Goal: Task Accomplishment & Management: Manage account settings

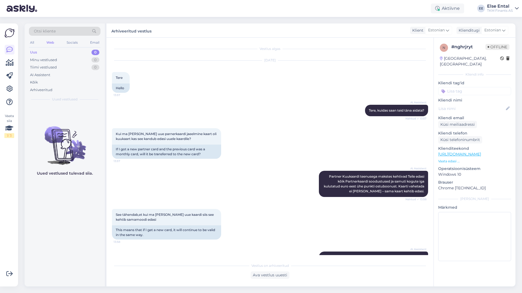
scroll to position [154, 0]
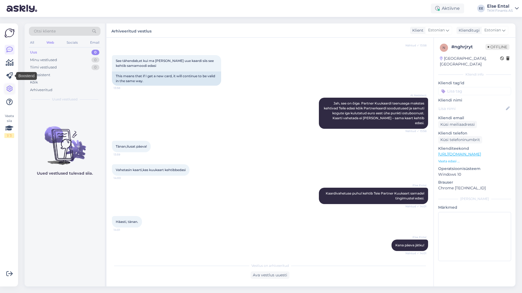
click at [9, 92] on icon at bounding box center [9, 89] width 7 height 7
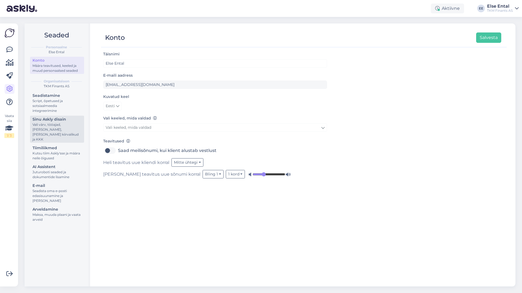
click at [49, 127] on div "Vali värv, tööajad, [PERSON_NAME], [PERSON_NAME] kiirvalikud ja KKK" at bounding box center [56, 132] width 49 height 20
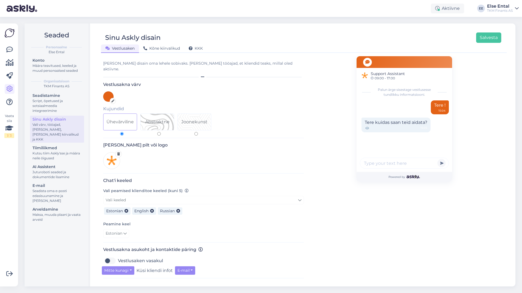
click at [3, 45] on div "Vaata siia 1 / 3 Võimalused Veendu, et Askly loob sulle väärtust. Sulge Ühenda …" at bounding box center [9, 154] width 18 height 263
click at [7, 50] on icon at bounding box center [9, 49] width 7 height 7
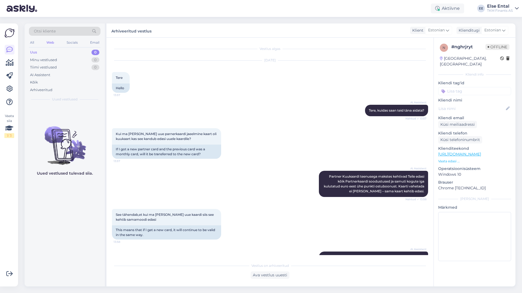
scroll to position [156, 0]
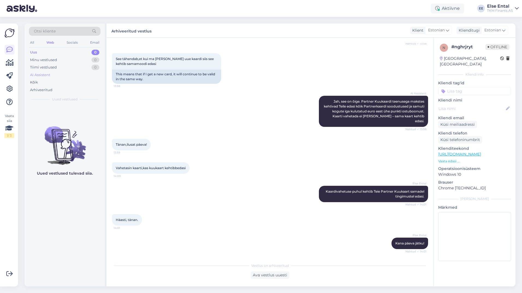
click at [41, 77] on div "AI Assistent" at bounding box center [40, 74] width 20 height 5
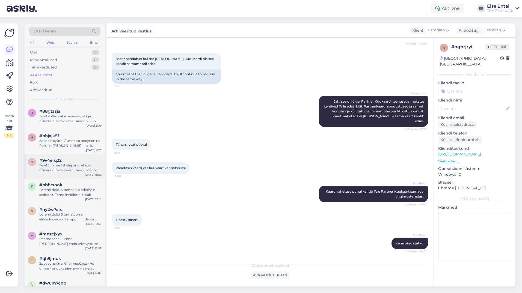
click at [69, 165] on div "Tere! Juhime tähelepanu, et iga hilinenud päeva eest lisandub 0.065% viivistasu…" at bounding box center [70, 168] width 62 height 10
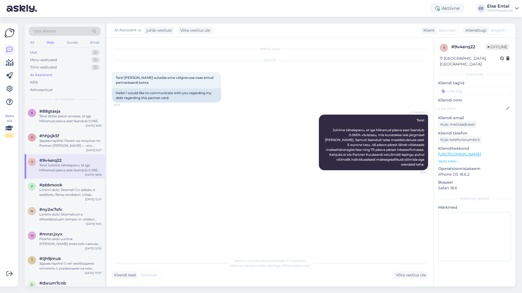
scroll to position [0, 0]
click at [75, 142] on div "Здравствуйте! Лимит на покупки по Partner [PERSON_NAME] — это финансовое решени…" at bounding box center [70, 143] width 62 height 10
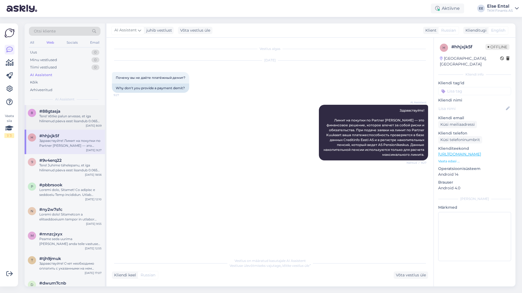
click at [55, 117] on div "Tere! Võtke palun arvesse, et iga hilinenud päeva eest lisandub 0.065% viivista…" at bounding box center [70, 119] width 62 height 10
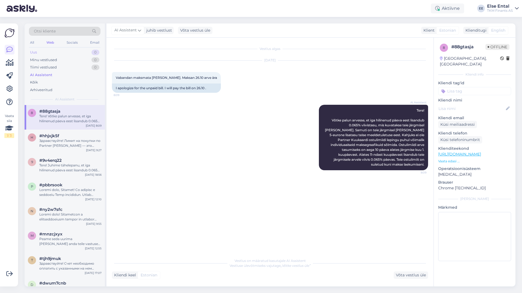
click at [44, 54] on div "Uus 0" at bounding box center [65, 53] width 72 height 8
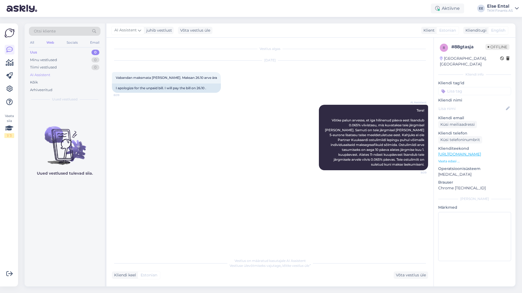
click at [42, 72] on div "AI Assistent" at bounding box center [40, 74] width 20 height 5
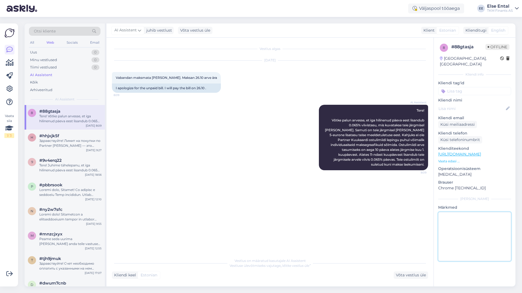
click at [482, 224] on textarea at bounding box center [474, 236] width 73 height 49
click at [312, 228] on div "Vestlus algas [DATE] Vabandan maksmata [PERSON_NAME]. Maksan 26.10 arve ära 8:0…" at bounding box center [272, 146] width 321 height 207
